Goal: Task Accomplishment & Management: Use online tool/utility

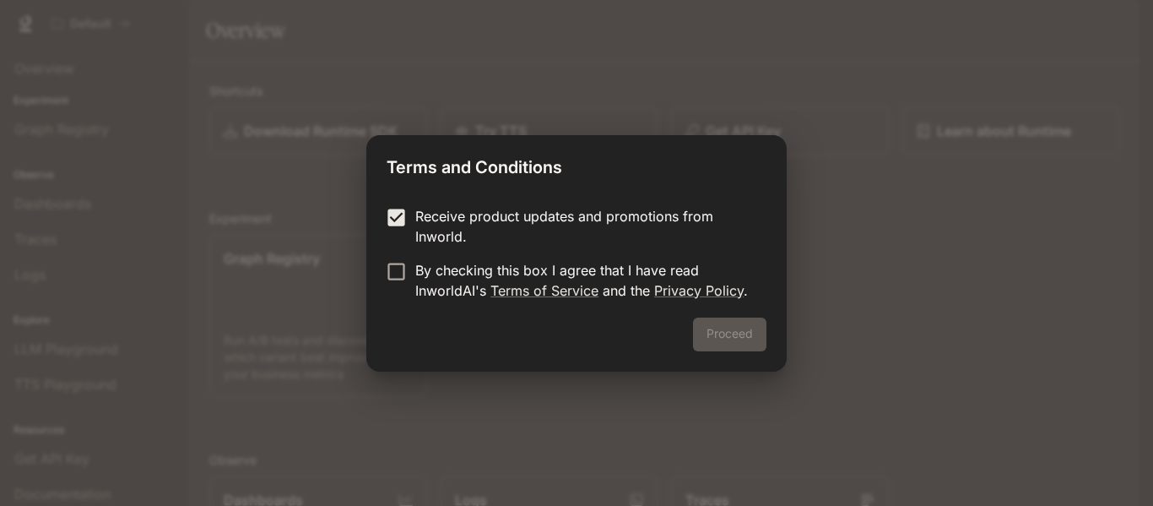
click at [401, 258] on form "Receive product updates and promotions from Inworld. By checking this box I agr…" at bounding box center [577, 253] width 380 height 95
click at [733, 326] on button "Proceed" at bounding box center [729, 334] width 73 height 34
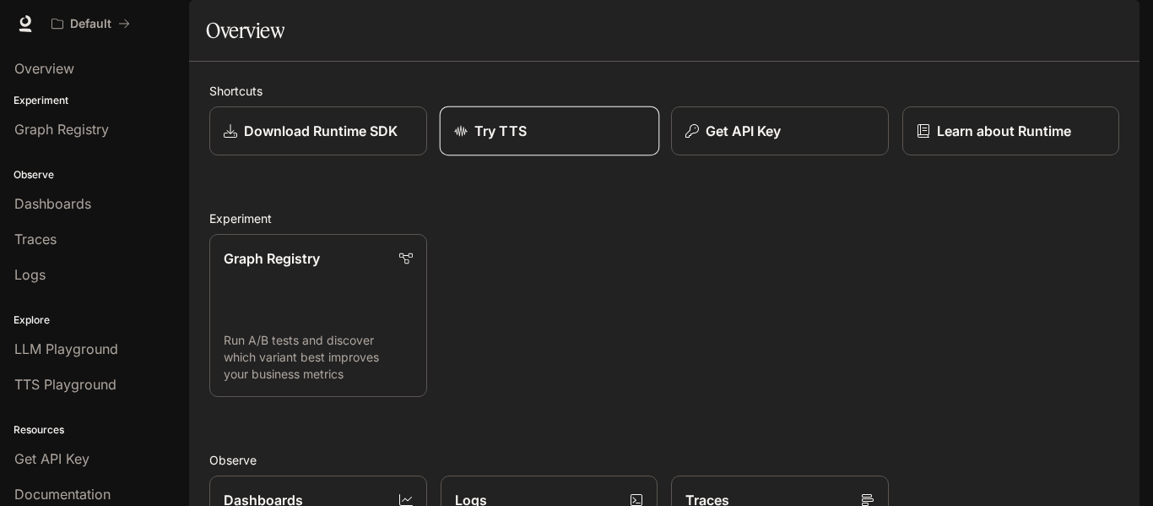
click at [512, 141] on p "Try TTS" at bounding box center [500, 131] width 52 height 20
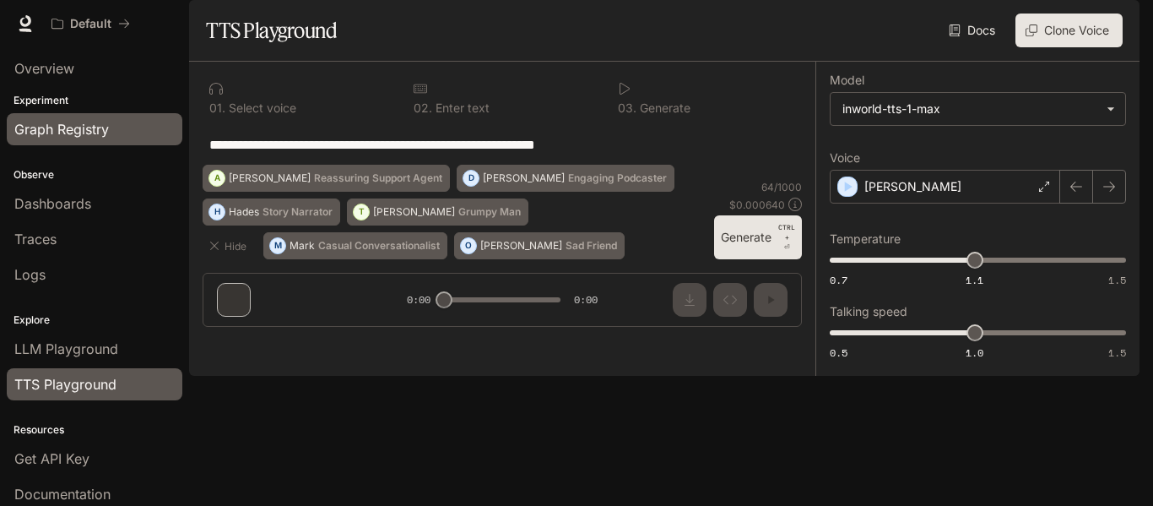
click at [108, 127] on span "Graph Registry" at bounding box center [61, 129] width 95 height 20
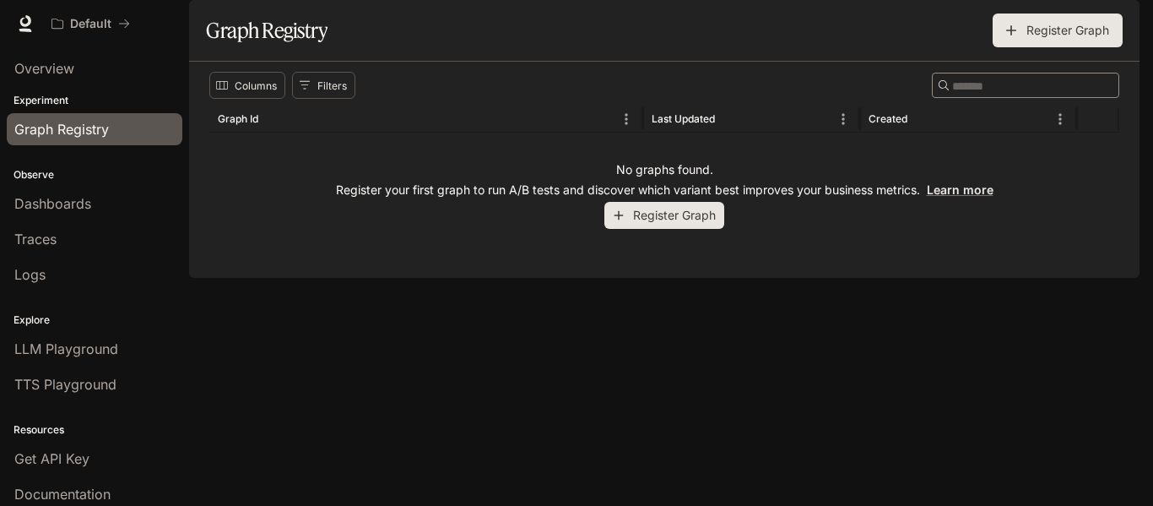
click at [657, 230] on button "Register Graph" at bounding box center [664, 216] width 120 height 28
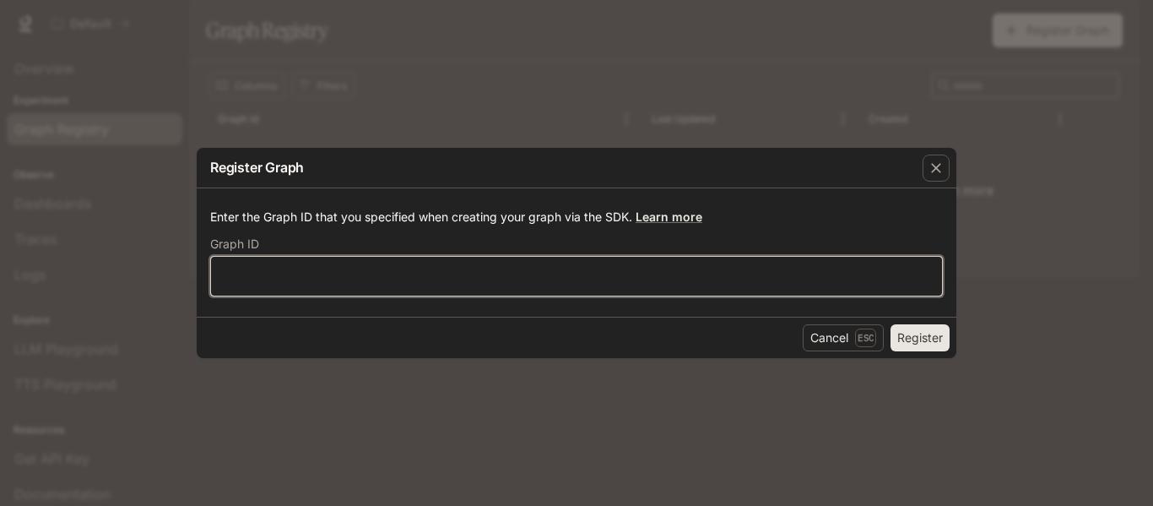
click at [494, 280] on input "text" at bounding box center [576, 276] width 731 height 17
paste input "**********"
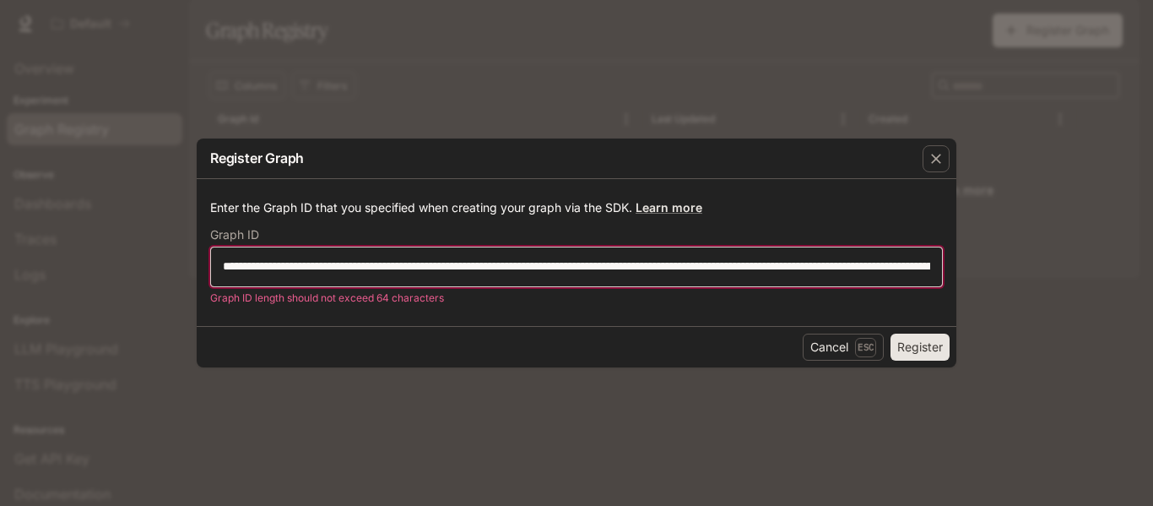
scroll to position [0, 5872]
type input "**********"
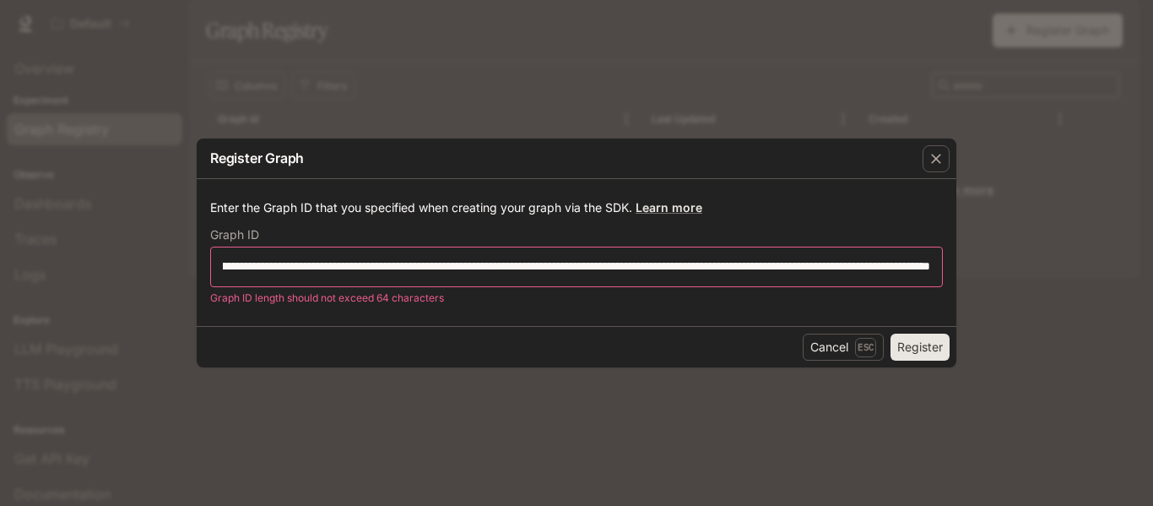
click at [918, 342] on button "Register" at bounding box center [920, 346] width 59 height 27
click at [935, 151] on icon "button" at bounding box center [936, 158] width 17 height 17
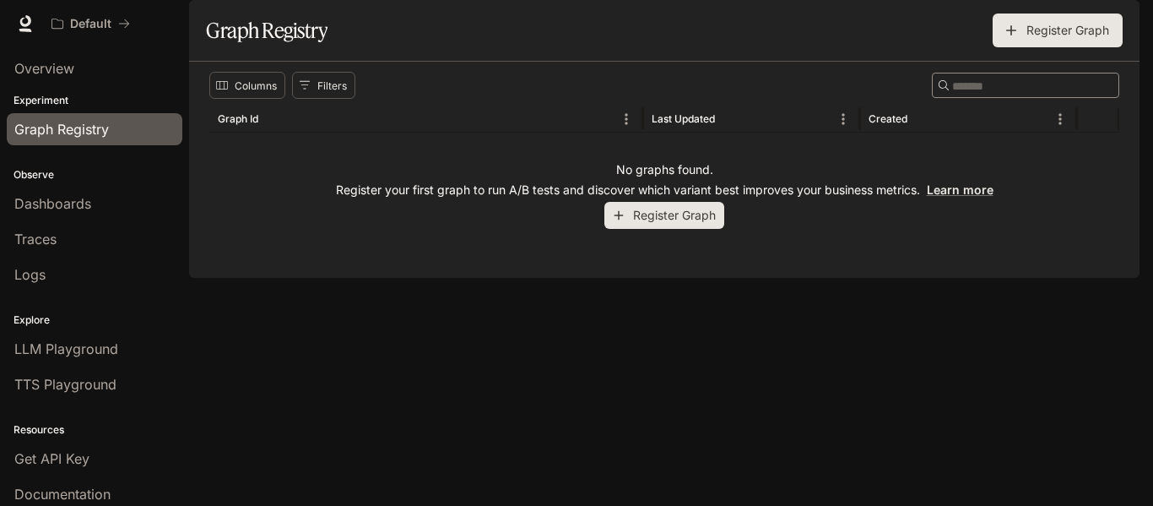
scroll to position [0, 0]
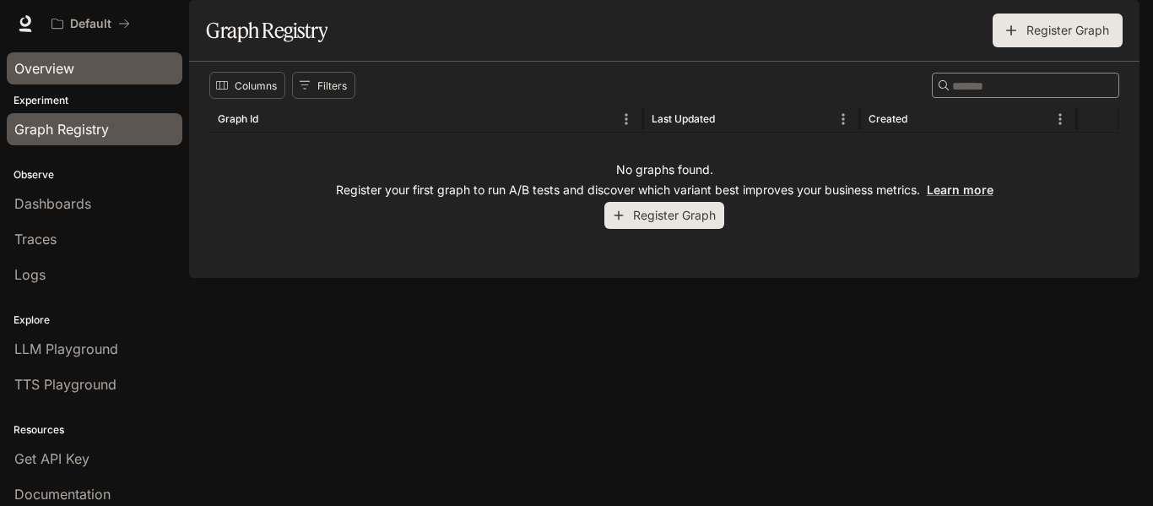
click at [83, 82] on link "Overview" at bounding box center [95, 68] width 176 height 32
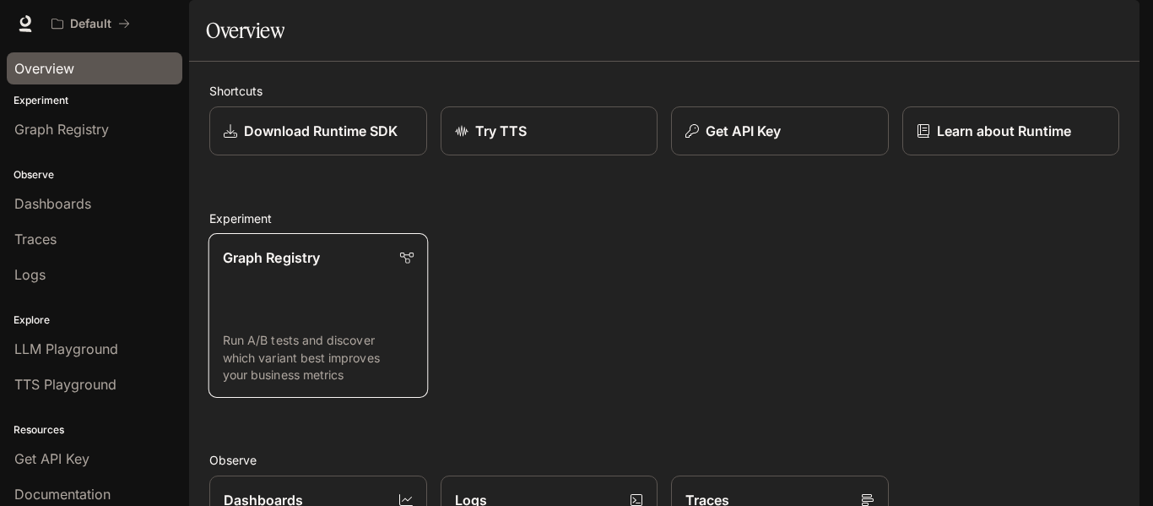
click at [358, 350] on link "Graph Registry Run A/B tests and discover which variant best improves your busi…" at bounding box center [318, 315] width 219 height 165
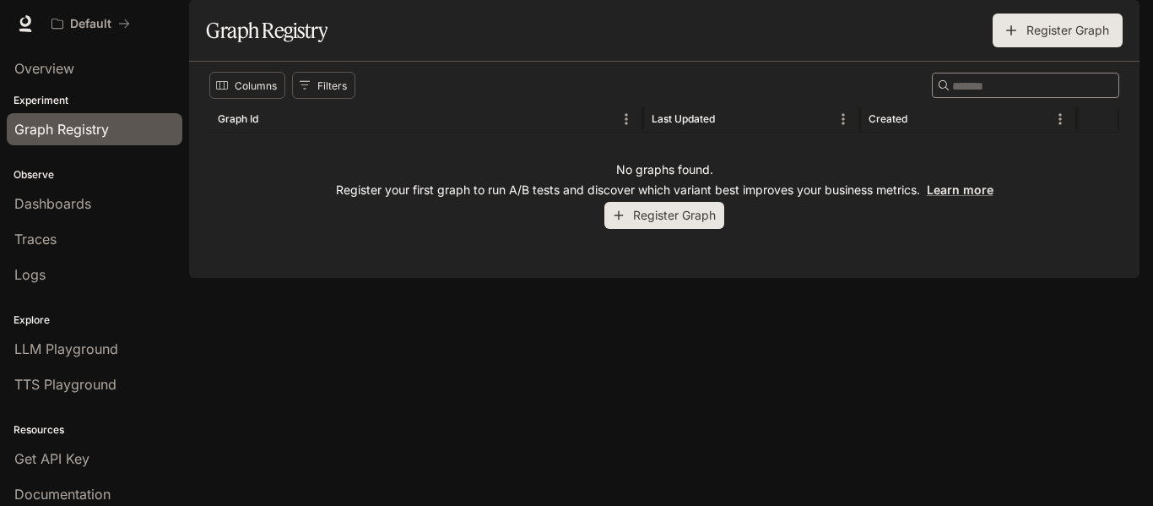
drag, startPoint x: 1144, startPoint y: 172, endPoint x: 787, endPoint y: 204, distance: 358.5
click at [1142, 174] on div "Skip to main content Default Documentation Documentation Portal Overview Experi…" at bounding box center [576, 253] width 1153 height 506
click at [648, 230] on button "Register Graph" at bounding box center [664, 216] width 120 height 28
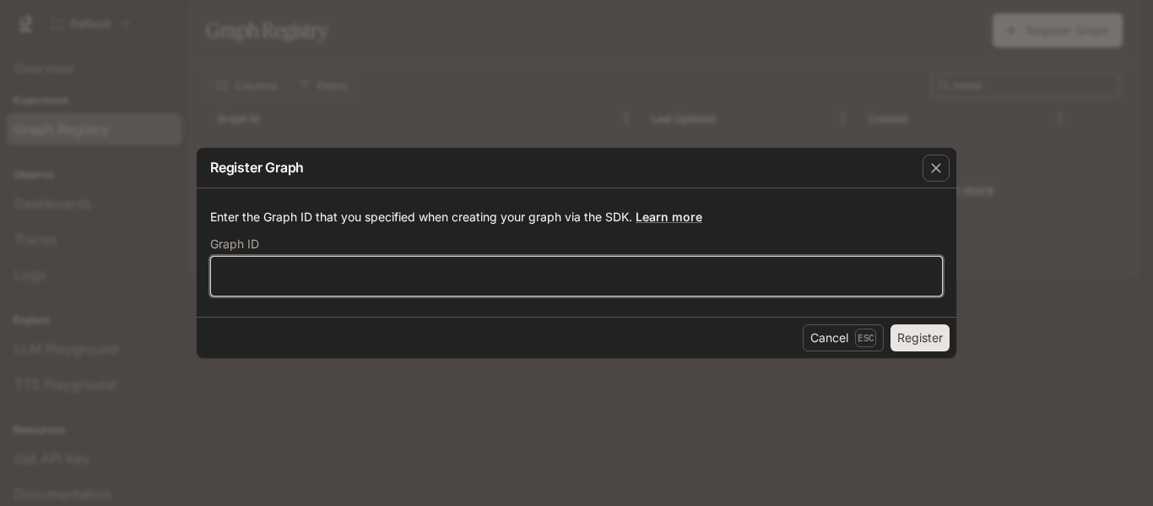
click at [571, 270] on input "text" at bounding box center [576, 276] width 731 height 17
type input "*"
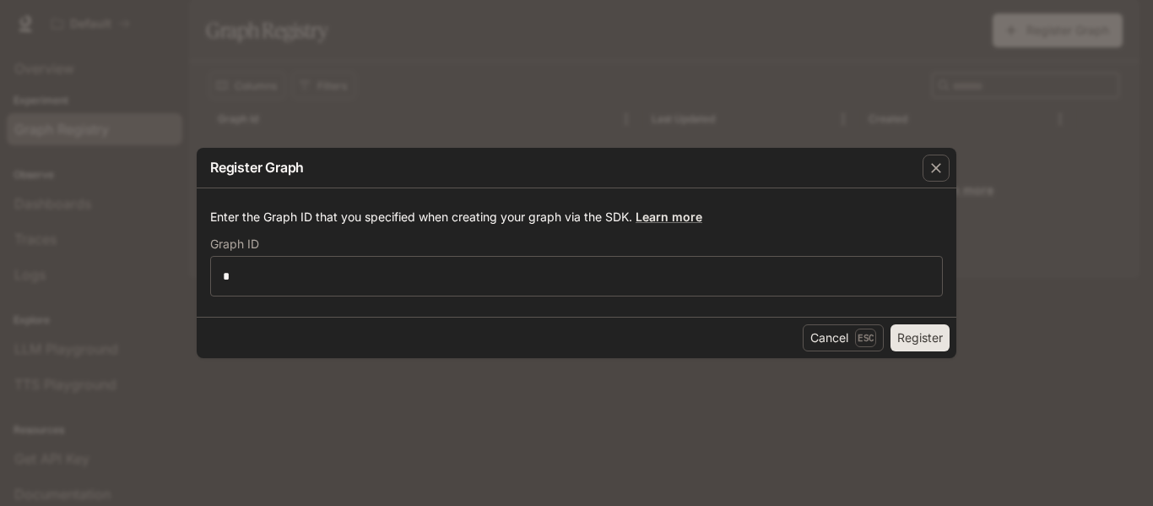
click at [931, 339] on button "Register" at bounding box center [920, 337] width 59 height 27
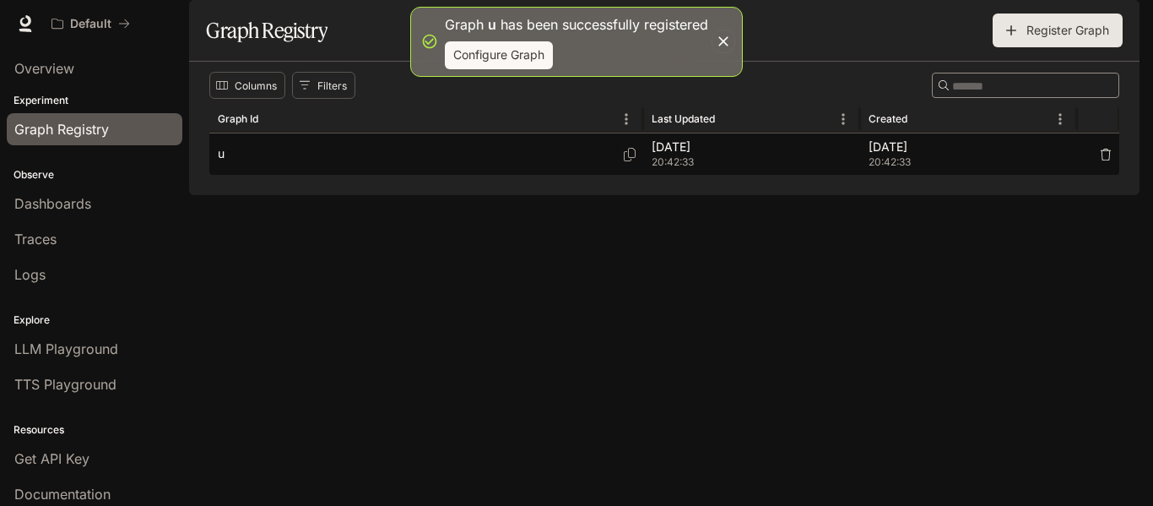
click at [616, 175] on div "u" at bounding box center [426, 153] width 417 height 41
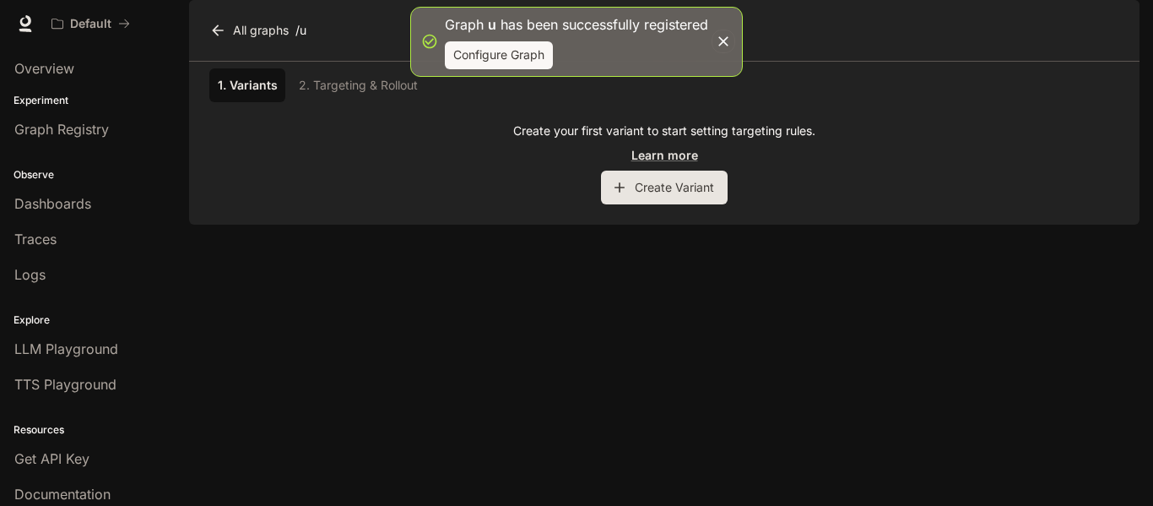
click at [390, 102] on div "1. Variants 2. Targeting & Rollout" at bounding box center [664, 85] width 910 height 34
drag, startPoint x: 82, startPoint y: 203, endPoint x: 91, endPoint y: 364, distance: 160.7
click at [82, 203] on span "Dashboards" at bounding box center [52, 203] width 77 height 20
click at [91, 364] on html "Graph u has been successfully registered Configure Graph Skip to main content D…" at bounding box center [576, 253] width 1153 height 506
